Goal: Task Accomplishment & Management: Use online tool/utility

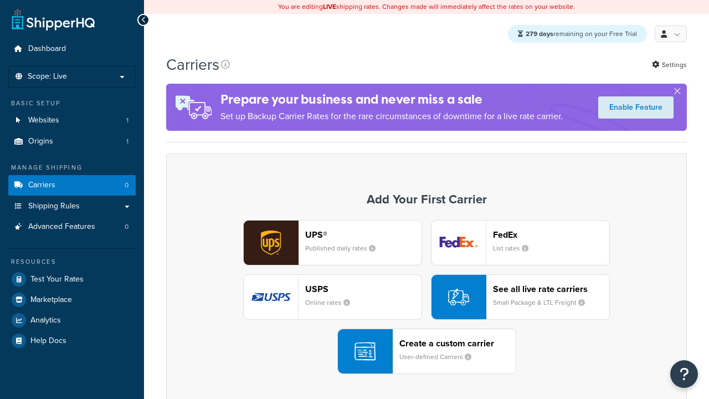
click at [427, 297] on div "UPS® Published daily rates FedEx List rates USPS Online rates See all live rate…" at bounding box center [426, 297] width 497 height 154
click at [427, 352] on div "Create a custom carrier User-defined Carriers" at bounding box center [457, 351] width 116 height 27
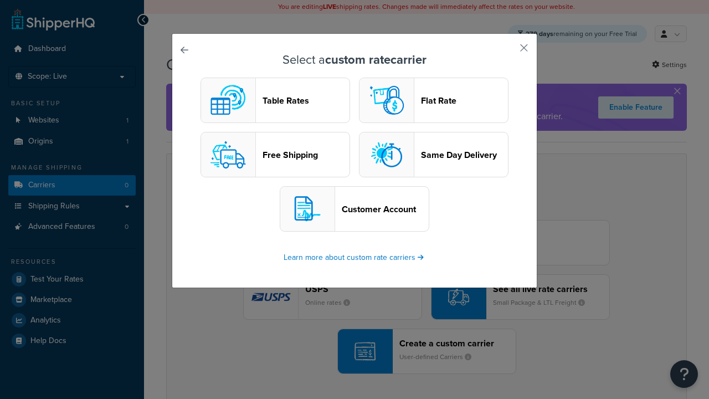
click at [275, 101] on header "Table Rates" at bounding box center [306, 100] width 87 height 11
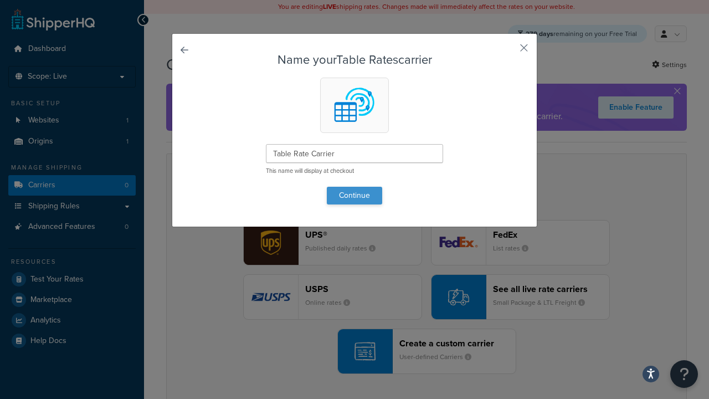
type input "Table Rate Carrier"
click at [355, 195] on button "Continue" at bounding box center [354, 196] width 55 height 18
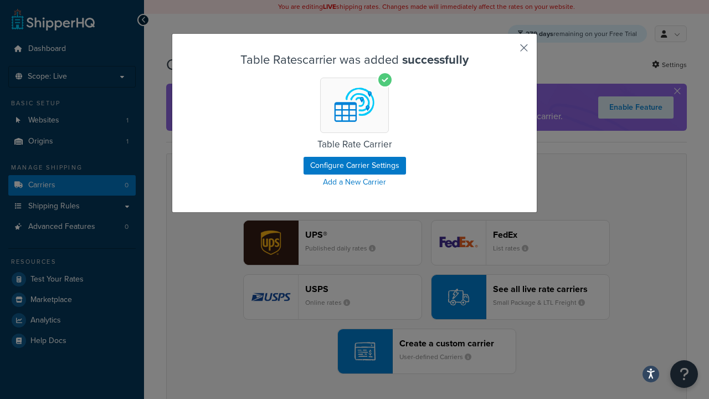
click at [507, 52] on button "button" at bounding box center [507, 51] width 3 height 3
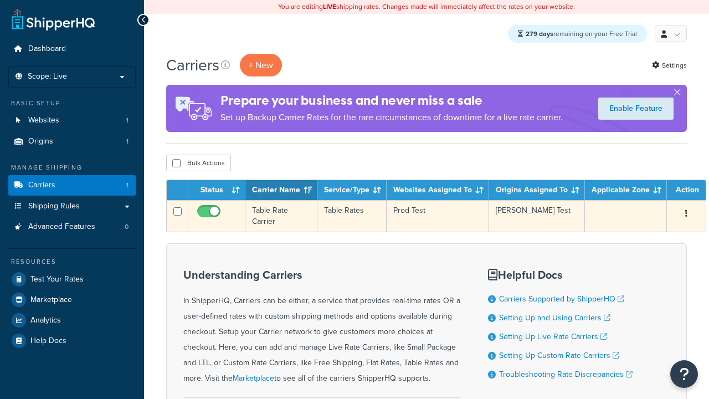
click at [685, 215] on icon "button" at bounding box center [686, 213] width 2 height 8
click at [0, 0] on link "Edit" at bounding box center [0, 0] width 0 height 0
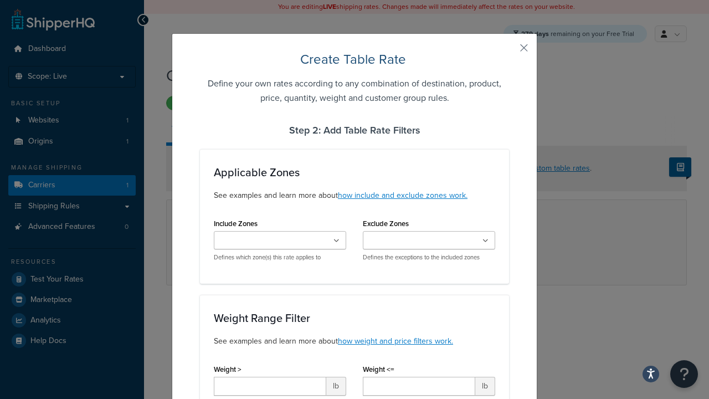
scroll to position [715, 0]
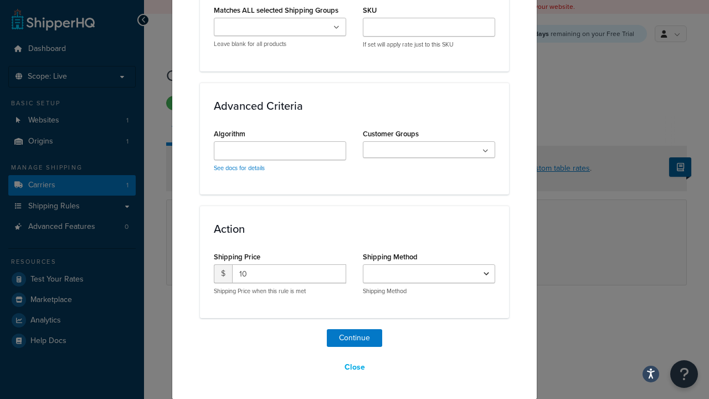
click at [420, 309] on button "Save" at bounding box center [421, 308] width 30 height 18
select select "25"
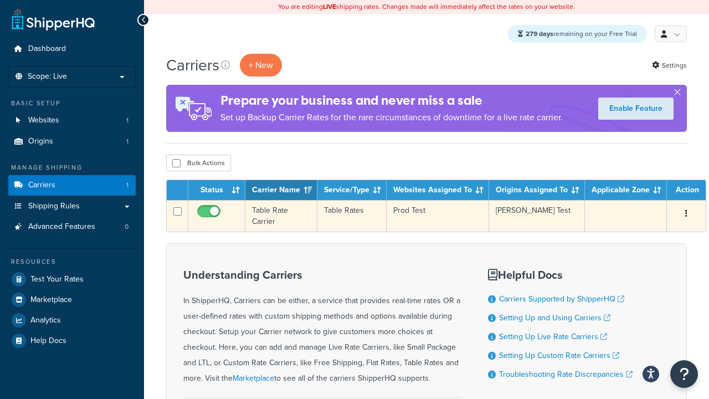
click at [284, 208] on td "Table Rate Carrier" at bounding box center [281, 216] width 72 height 32
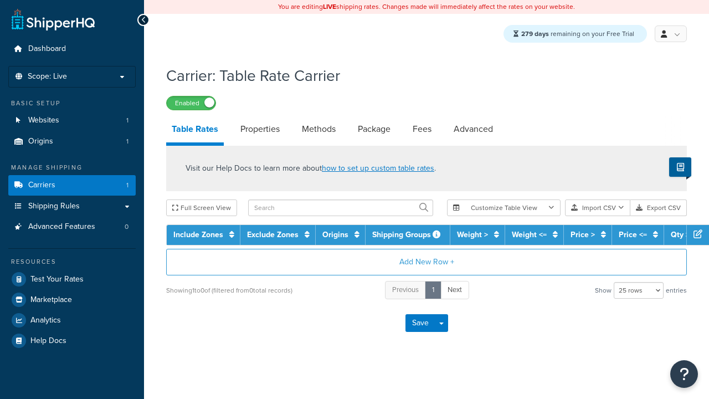
select select "25"
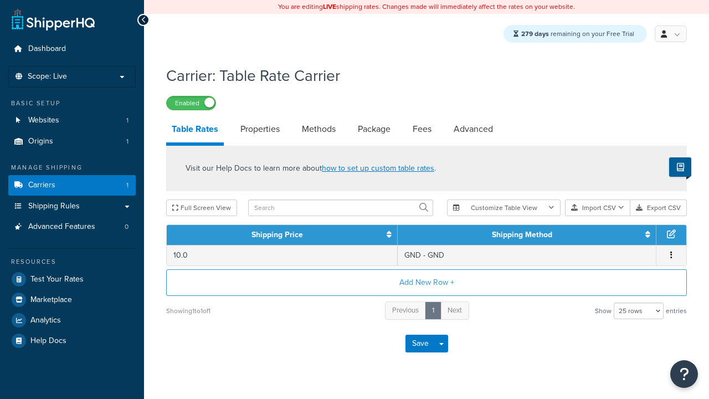
scroll to position [24, 0]
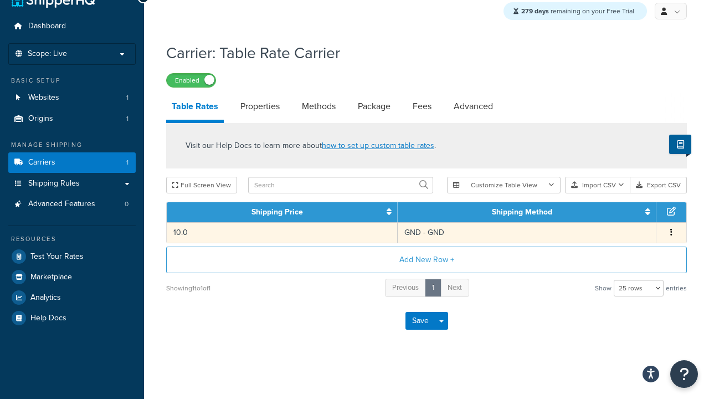
click at [439, 234] on td "GND - GND" at bounding box center [527, 232] width 259 height 20
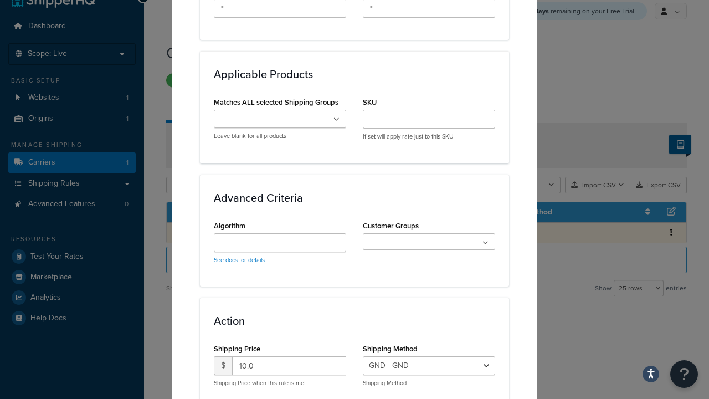
scroll to position [645, 0]
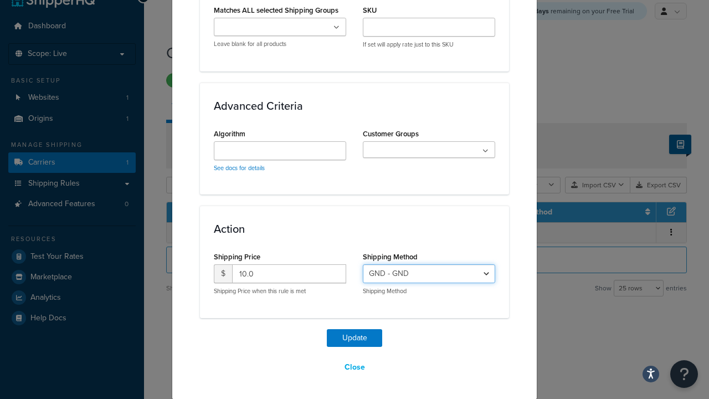
click at [411, 275] on select "GND - GND" at bounding box center [429, 273] width 132 height 19
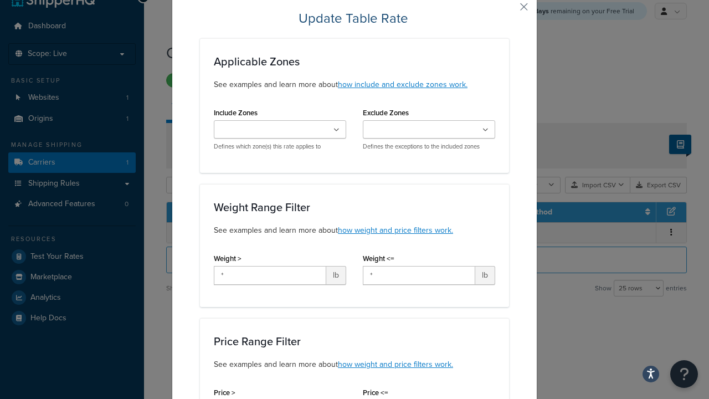
scroll to position [0, 0]
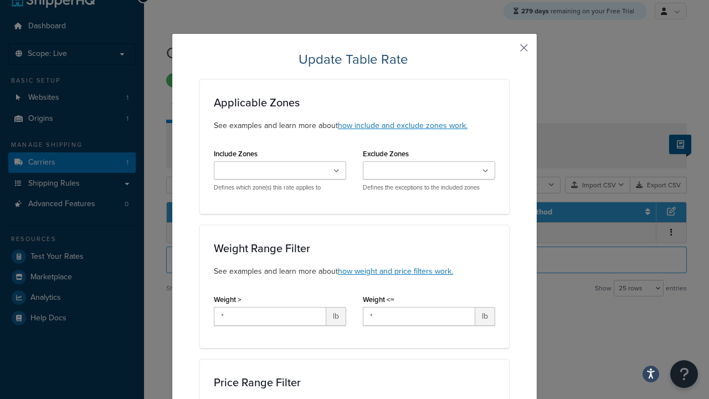
click at [509, 50] on button "button" at bounding box center [507, 51] width 3 height 3
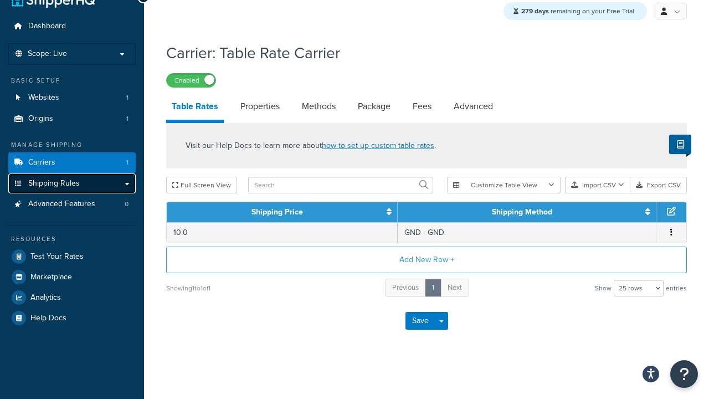
click at [89, 182] on link "Shipping Rules" at bounding box center [71, 183] width 127 height 20
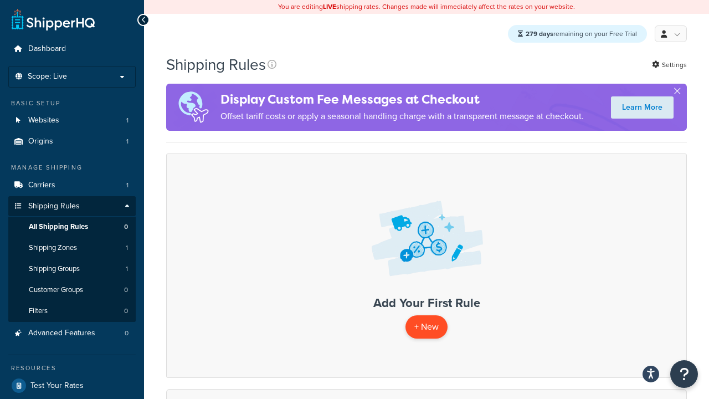
click at [438, 329] on p "+ New" at bounding box center [427, 326] width 42 height 23
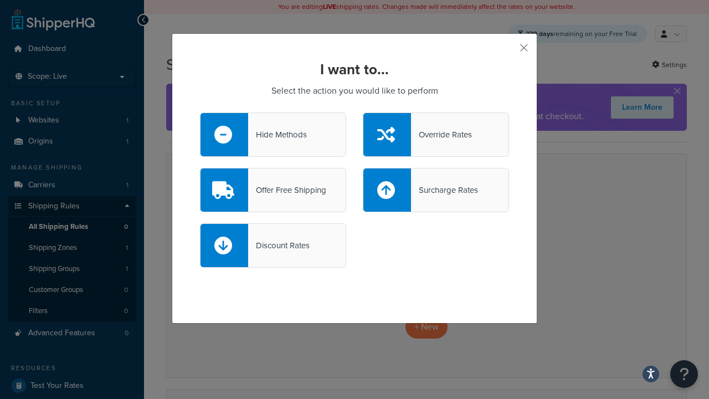
click at [446, 135] on div "Override Rates" at bounding box center [441, 135] width 61 height 16
click at [0, 0] on input "Override Rates" at bounding box center [0, 0] width 0 height 0
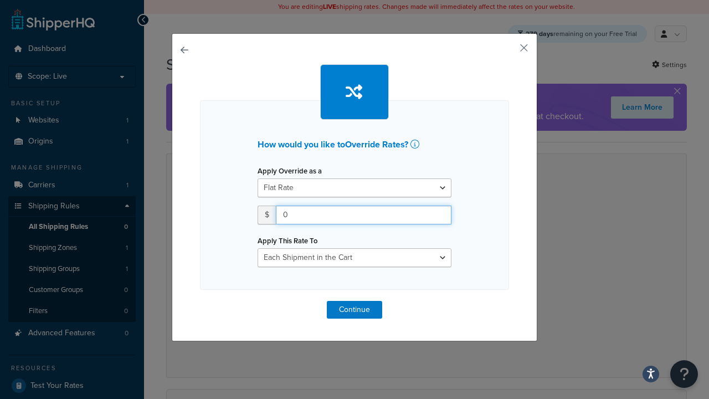
drag, startPoint x: 343, startPoint y: 215, endPoint x: 183, endPoint y: 214, distance: 160.1
click at [183, 214] on div "How would you like to Override Rates ? Apply Override as a Flat Rate Percentage…" at bounding box center [355, 187] width 366 height 308
type input "3"
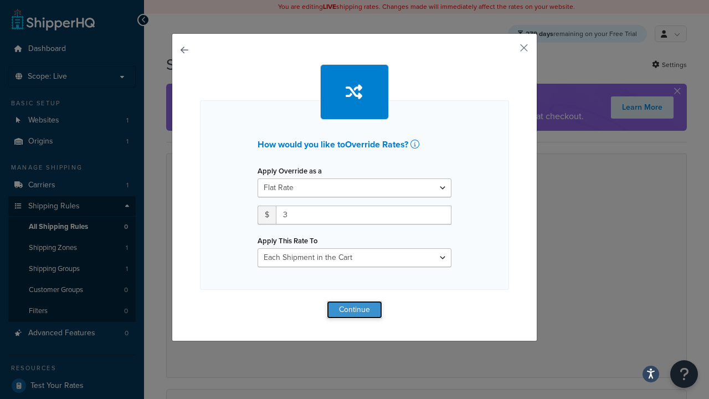
click at [336, 308] on button "Continue" at bounding box center [354, 310] width 55 height 18
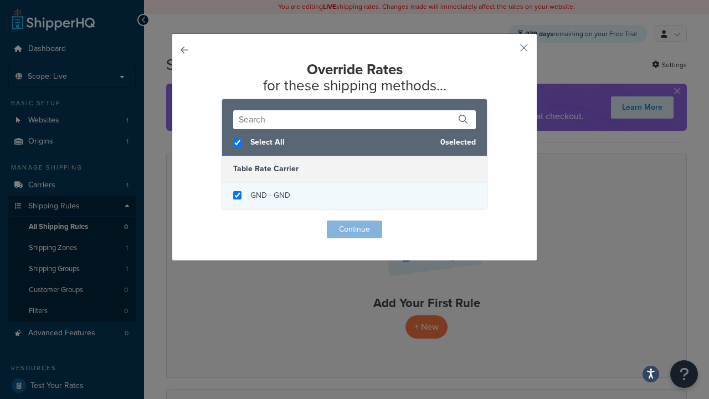
checkbox input "true"
drag, startPoint x: 306, startPoint y: 202, endPoint x: 249, endPoint y: 197, distance: 57.2
click at [249, 197] on div "GND - GND" at bounding box center [354, 195] width 265 height 27
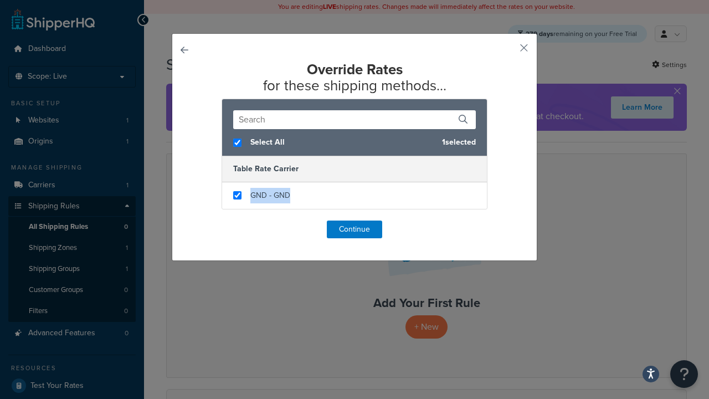
copy span "GND - GND"
click at [509, 50] on button "button" at bounding box center [507, 51] width 3 height 3
